Goal: Task Accomplishment & Management: Use online tool/utility

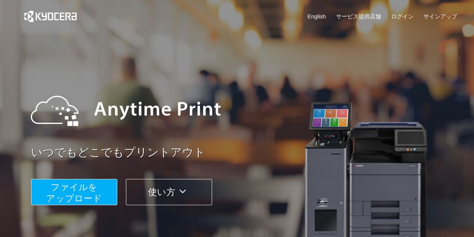
click at [105, 191] on button "ファイルを ​​アップロード" at bounding box center [74, 192] width 86 height 26
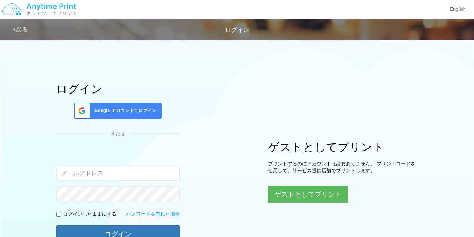
scroll to position [45, 0]
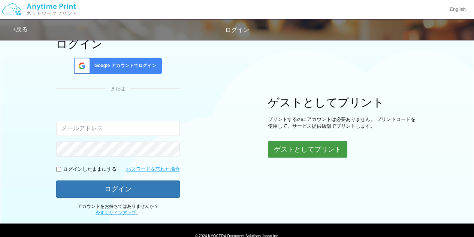
click at [291, 146] on button "ゲストとしてプリント" at bounding box center [308, 149] width 80 height 17
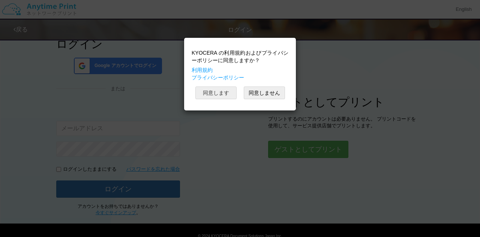
click at [219, 92] on button "同意します" at bounding box center [215, 93] width 41 height 13
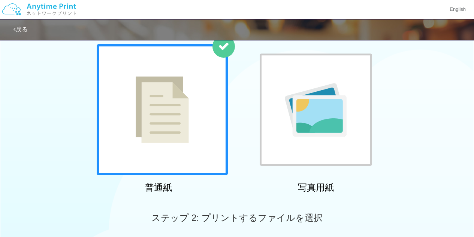
click at [175, 105] on img at bounding box center [162, 110] width 53 height 67
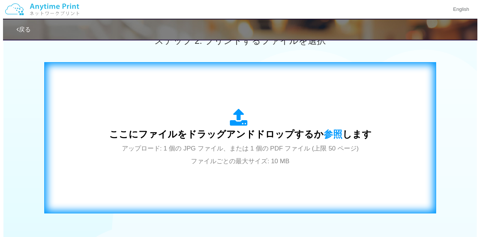
scroll to position [224, 0]
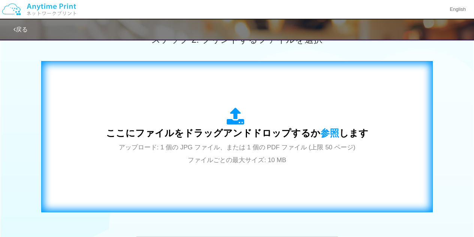
click at [241, 133] on span "ここにファイルをドラッグアンドドロップするか 参照 します" at bounding box center [237, 133] width 263 height 11
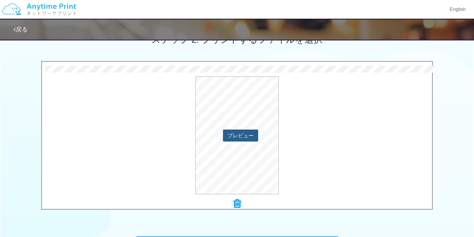
click at [236, 130] on button "プレビュー" at bounding box center [240, 136] width 35 height 12
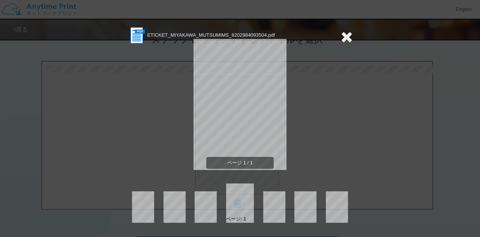
click at [348, 35] on icon at bounding box center [347, 36] width 12 height 15
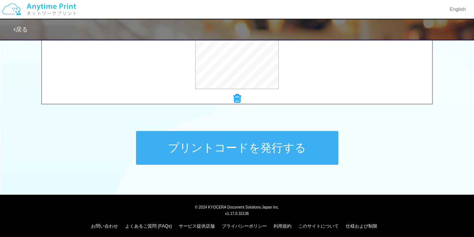
scroll to position [333, 0]
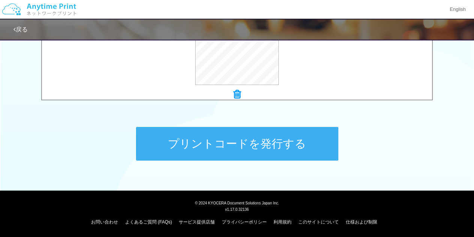
click at [276, 144] on button "プリントコードを発行する" at bounding box center [237, 144] width 203 height 34
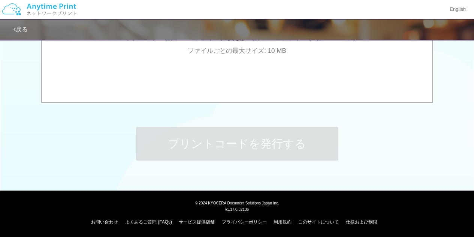
scroll to position [0, 0]
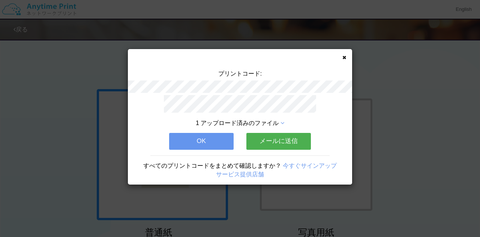
click at [215, 134] on button "OK" at bounding box center [201, 141] width 65 height 17
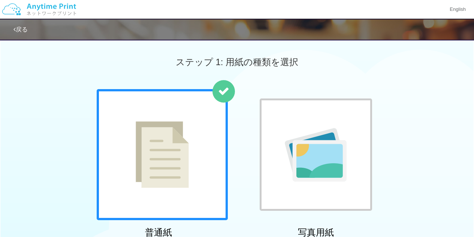
click at [202, 143] on div at bounding box center [162, 154] width 131 height 131
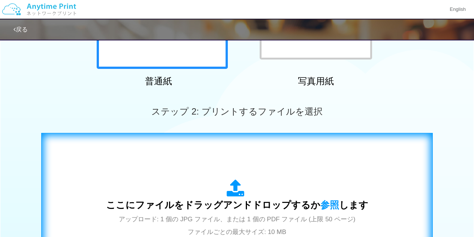
scroll to position [153, 0]
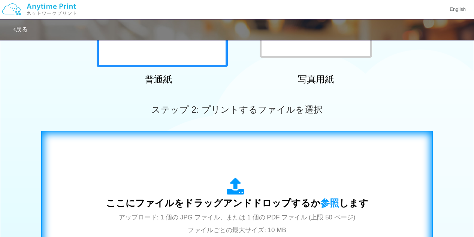
click at [193, 180] on div "ここにファイルをドラッグアンドドロップするか 参照 します アップロード: 1 個の JPG ファイル、または 1 個の PDF ファイル (上限 50 ペー…" at bounding box center [237, 207] width 263 height 59
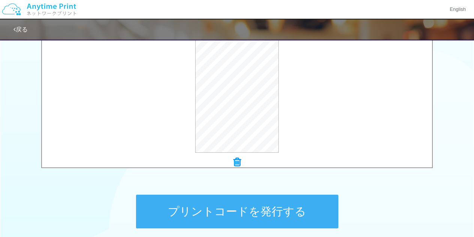
scroll to position [267, 0]
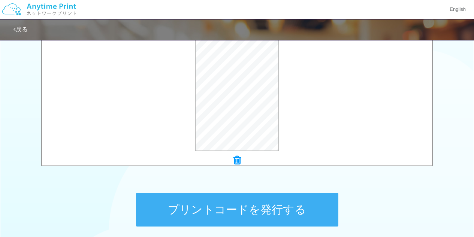
click at [187, 203] on button "プリントコードを発行する" at bounding box center [237, 210] width 203 height 34
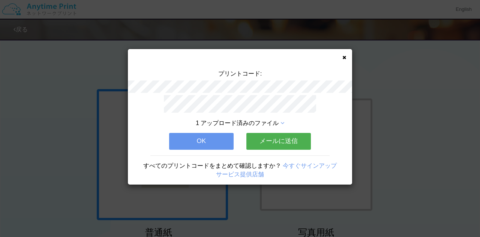
click at [188, 148] on div "1 アップロード済みのファイル OK メールに送信 すべてのプリントコードをまとめて確認しますか？ 今すぐサインアップ サービス提供店舗" at bounding box center [240, 140] width 224 height 90
click at [189, 144] on button "OK" at bounding box center [201, 141] width 65 height 17
